Goal: Task Accomplishment & Management: Manage account settings

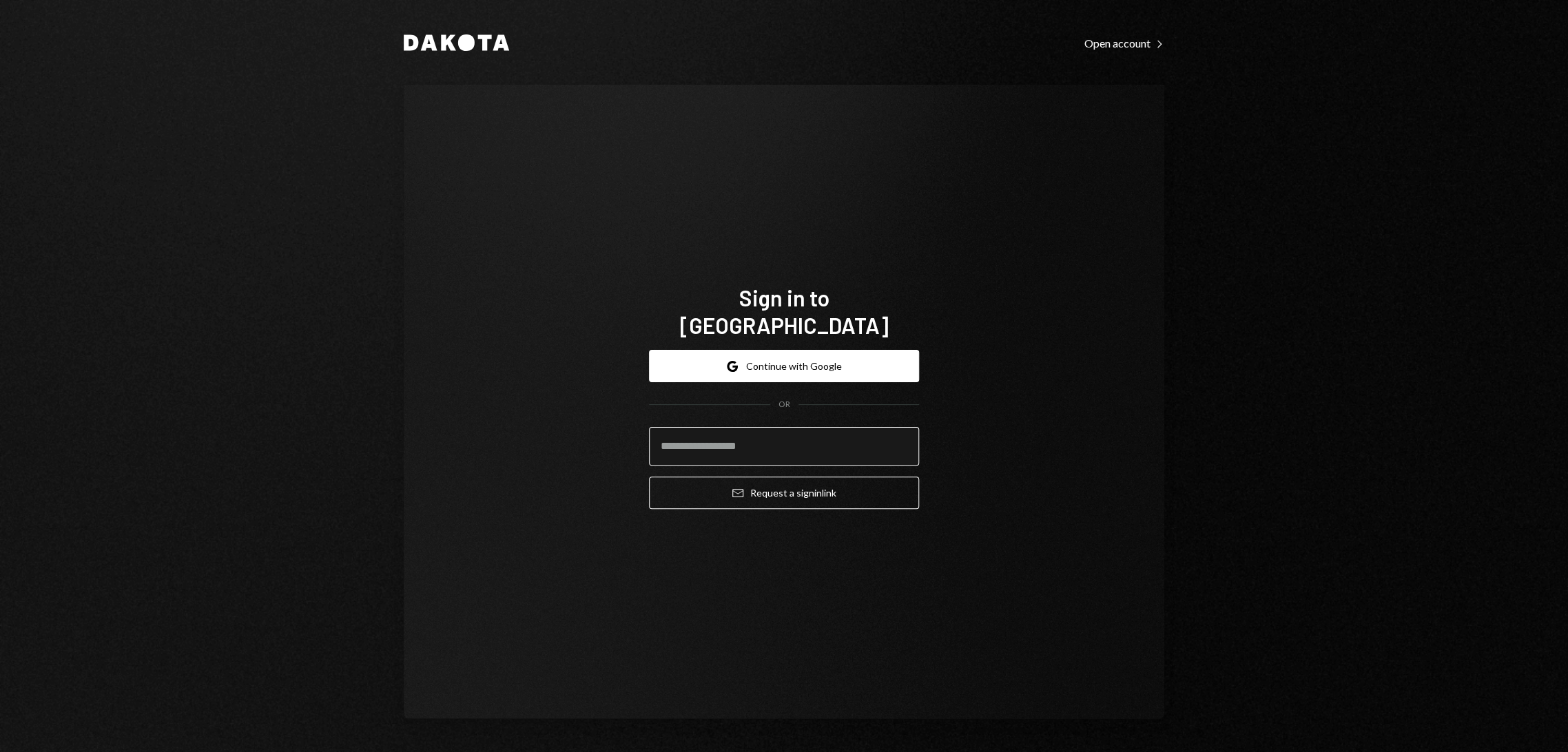
click at [833, 427] on input "email" at bounding box center [784, 447] width 270 height 39
type input "**********"
click at [801, 487] on button "Email Request a sign in link" at bounding box center [784, 492] width 270 height 32
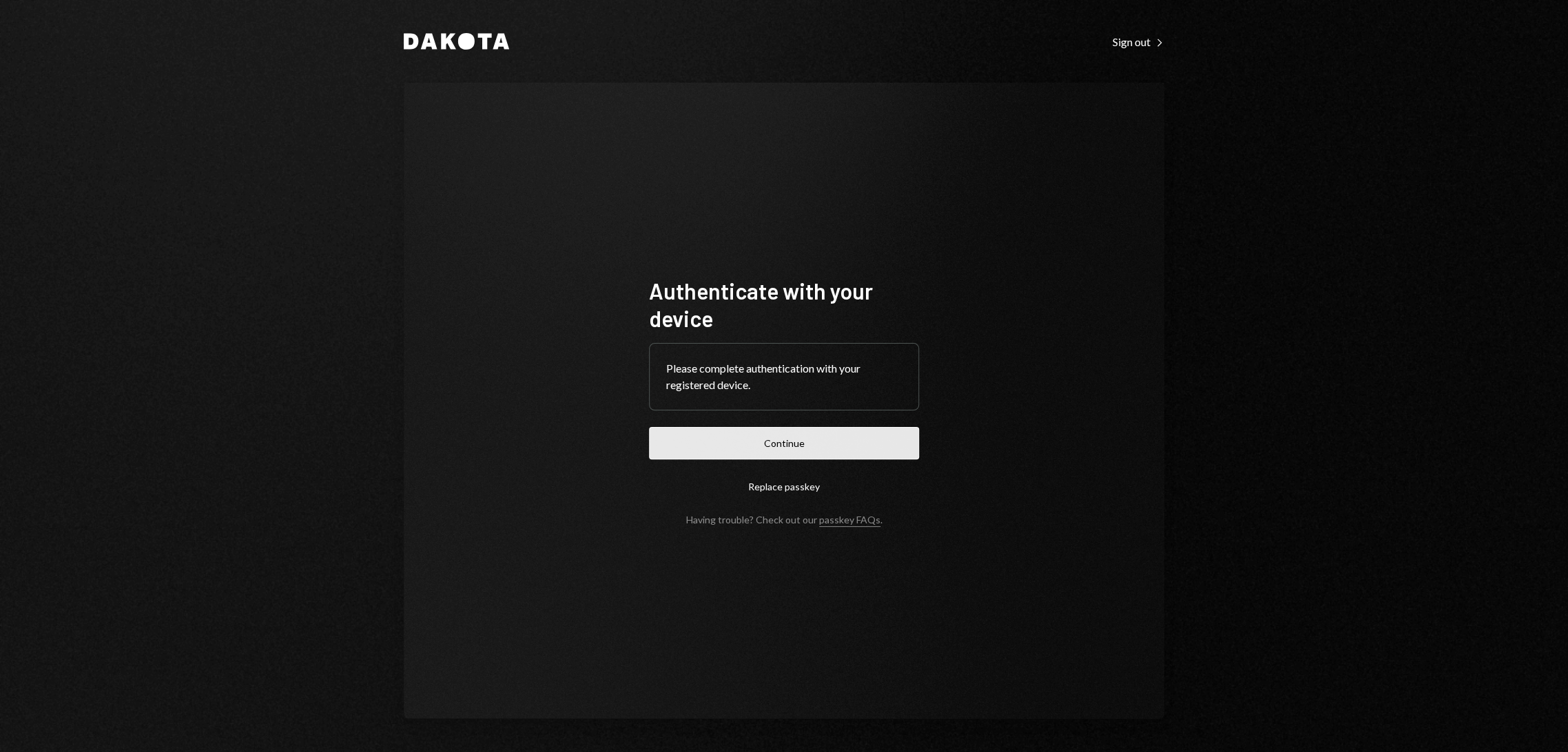
click at [774, 445] on button "Continue" at bounding box center [784, 443] width 270 height 32
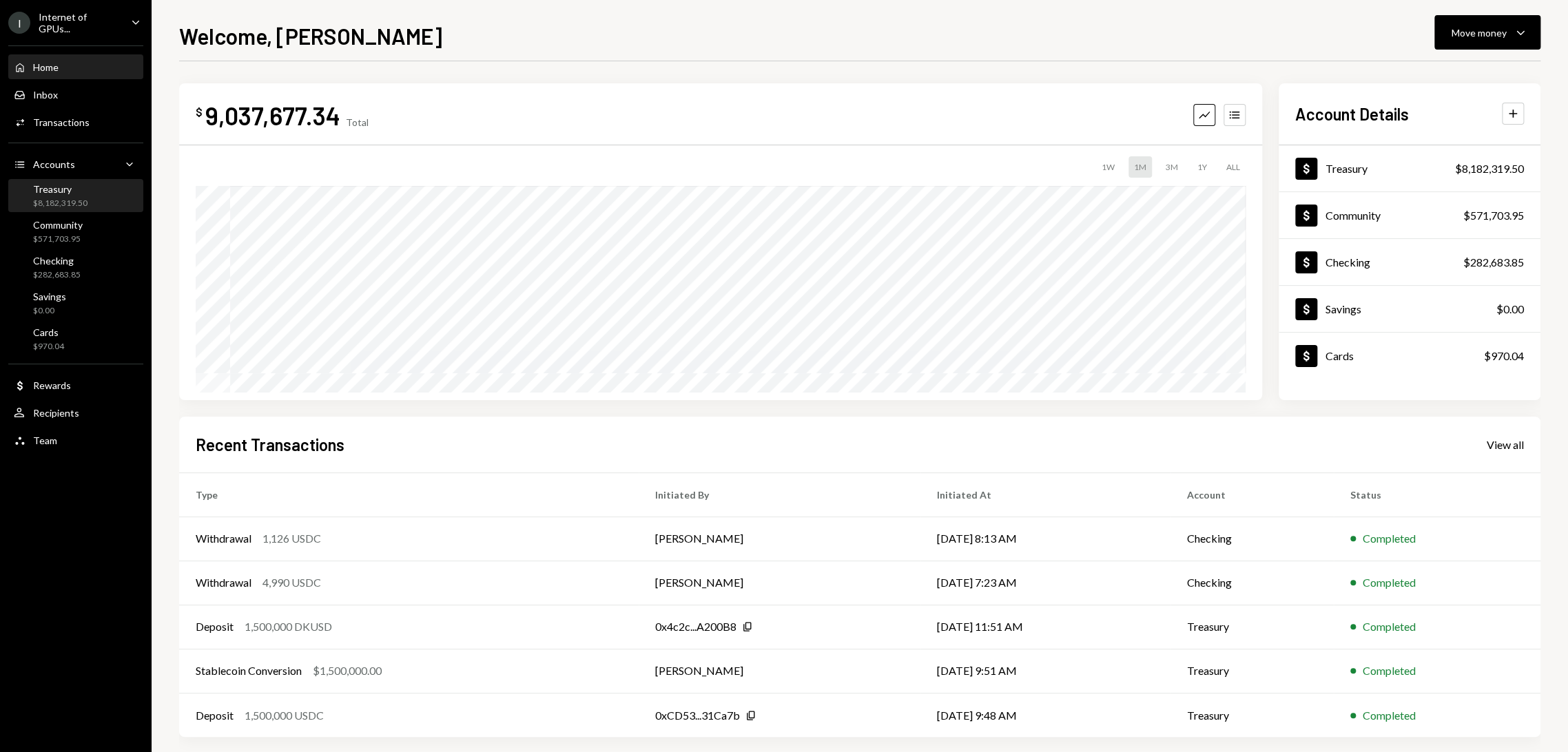
click at [86, 196] on div "Treasury $8,182,319.50" at bounding box center [76, 196] width 124 height 26
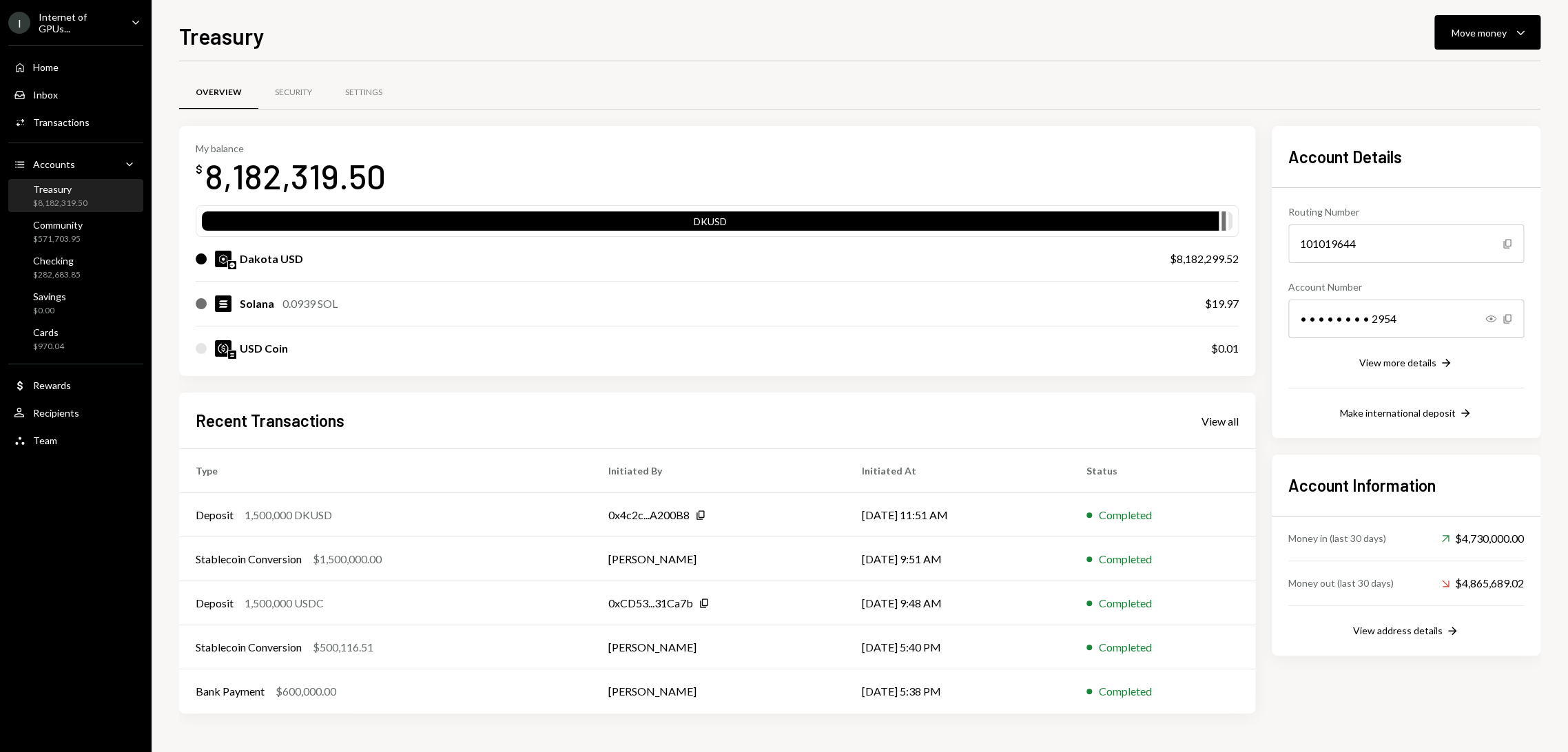
drag, startPoint x: 1425, startPoint y: 364, endPoint x: 1449, endPoint y: 144, distance: 221.3
click at [1449, 147] on div "Account Details Routing Number [FINANCIAL_ID] Copy Account Number • • • • • • •…" at bounding box center [1406, 282] width 236 height 279
click at [1475, 26] on div "Move money" at bounding box center [1479, 33] width 56 height 15
click at [1464, 141] on div "Deposit" at bounding box center [1476, 136] width 101 height 15
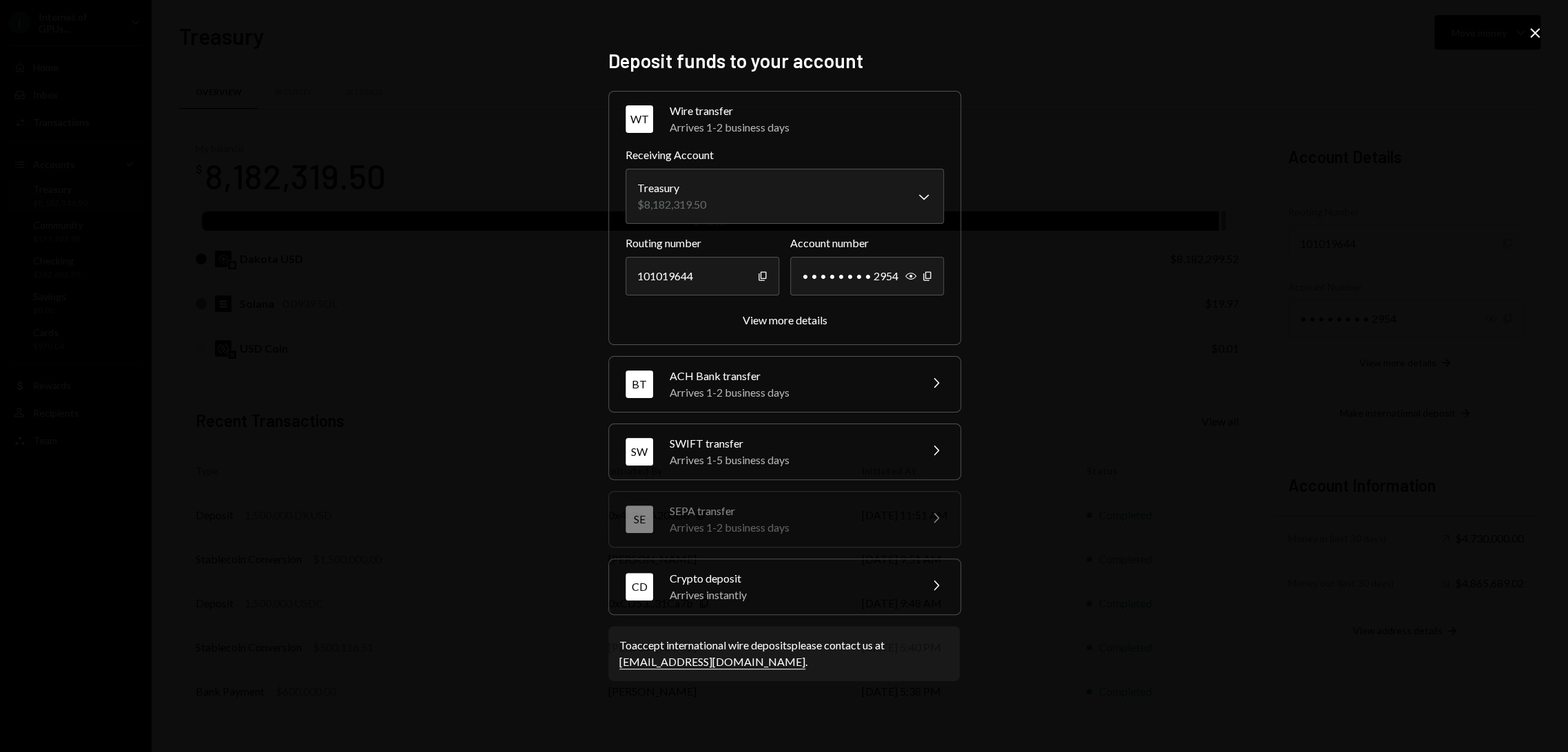
click at [757, 592] on div "Arrives instantly" at bounding box center [790, 596] width 241 height 17
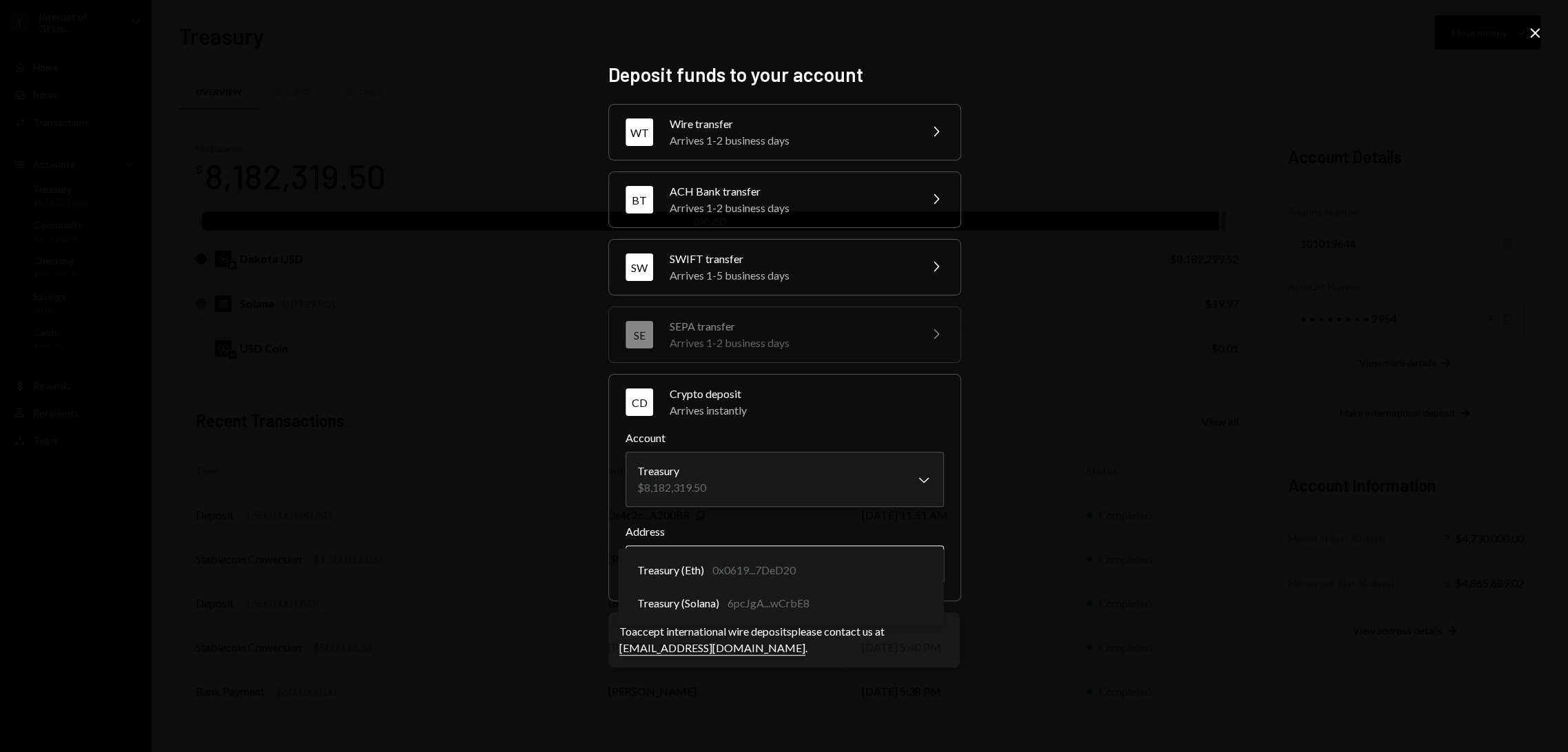
click at [753, 566] on body "I Internet of GPUs... Caret Down Home Home Inbox Inbox Activities Transactions …" at bounding box center [784, 376] width 1568 height 752
select select "**********"
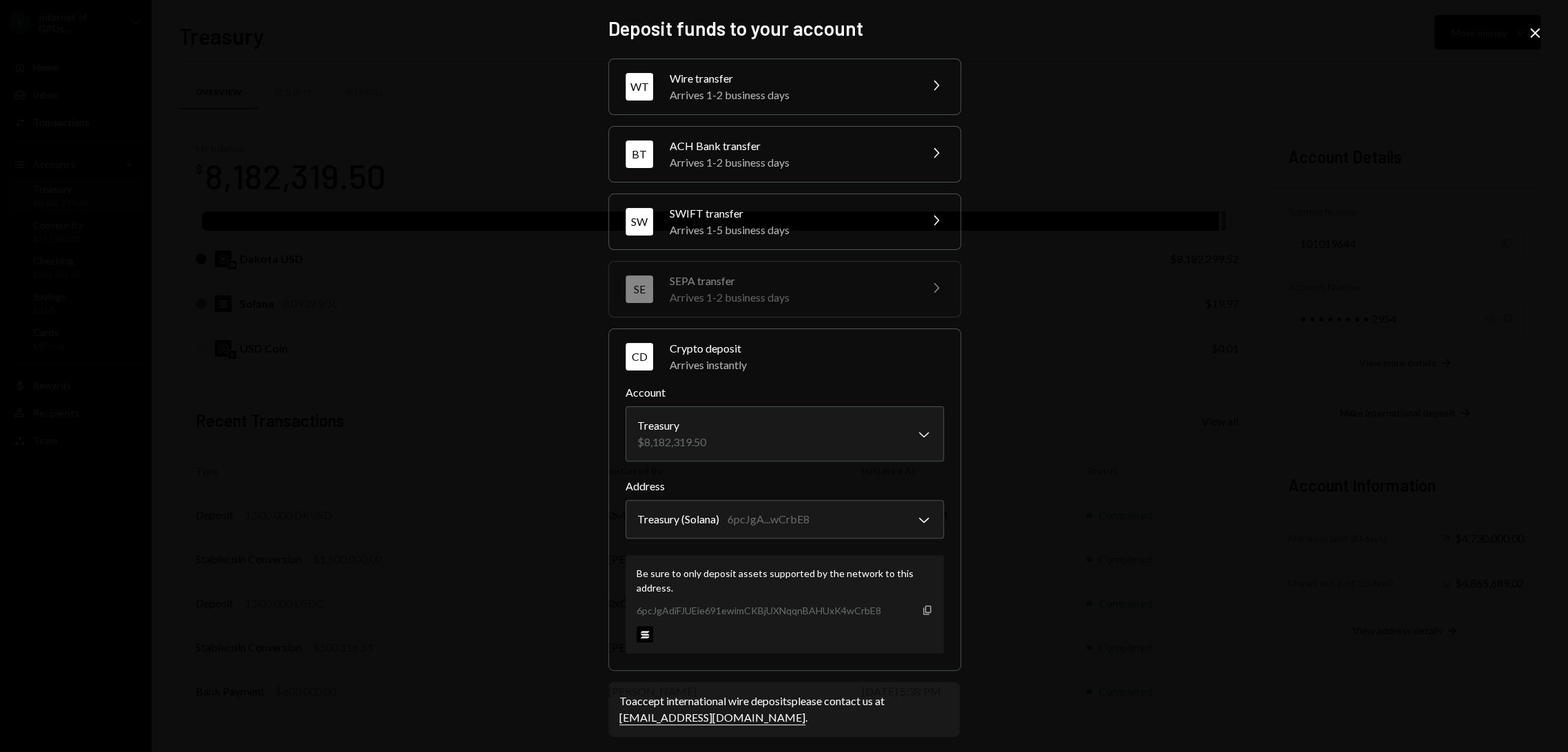
click at [921, 610] on icon "Copy" at bounding box center [927, 610] width 11 height 11
